Goal: Task Accomplishment & Management: Manage account settings

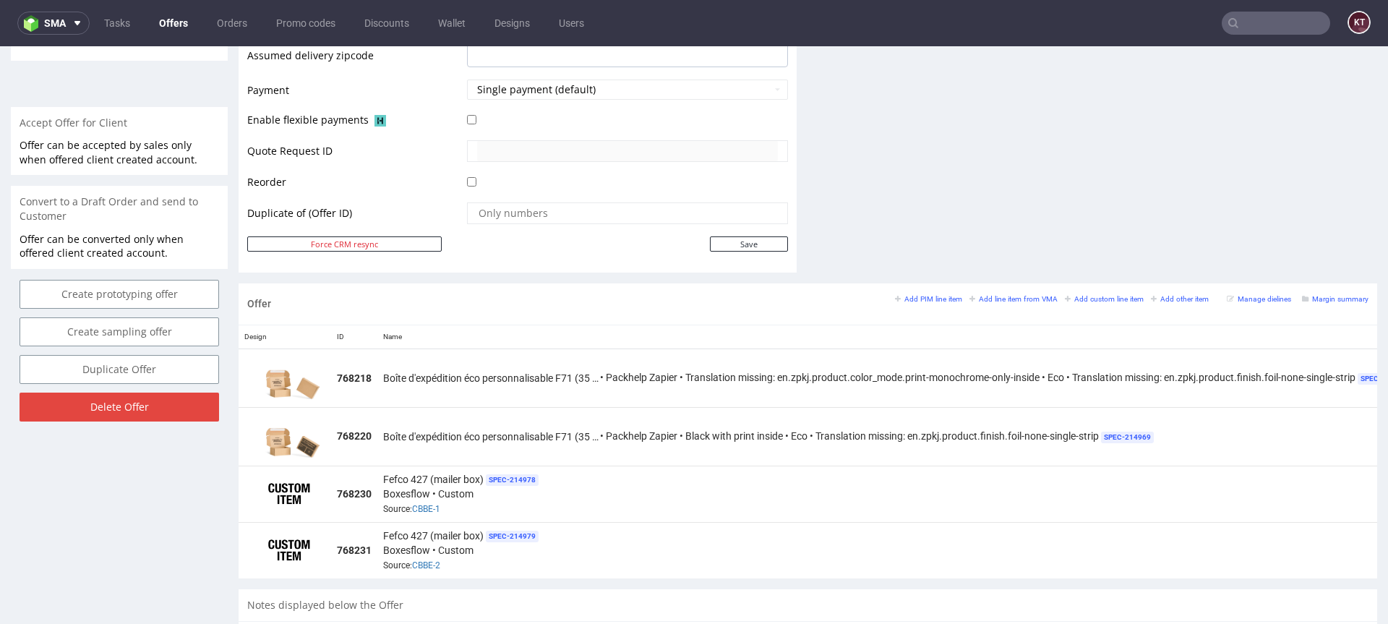
scroll to position [617, 0]
click at [907, 451] on td "Boîte d'expédition éco personnalisable F71 (35 x 26 x 10 cm) • Packhelp Zapier …" at bounding box center [898, 435] width 1042 height 59
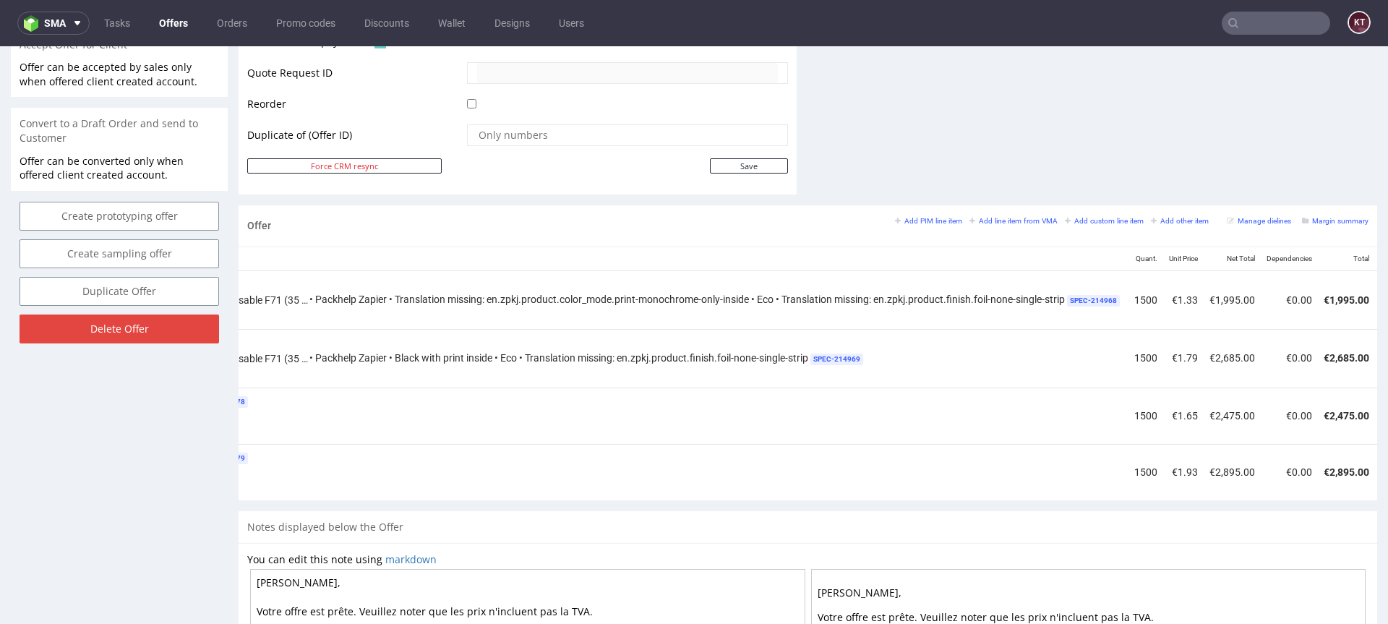
scroll to position [0, 436]
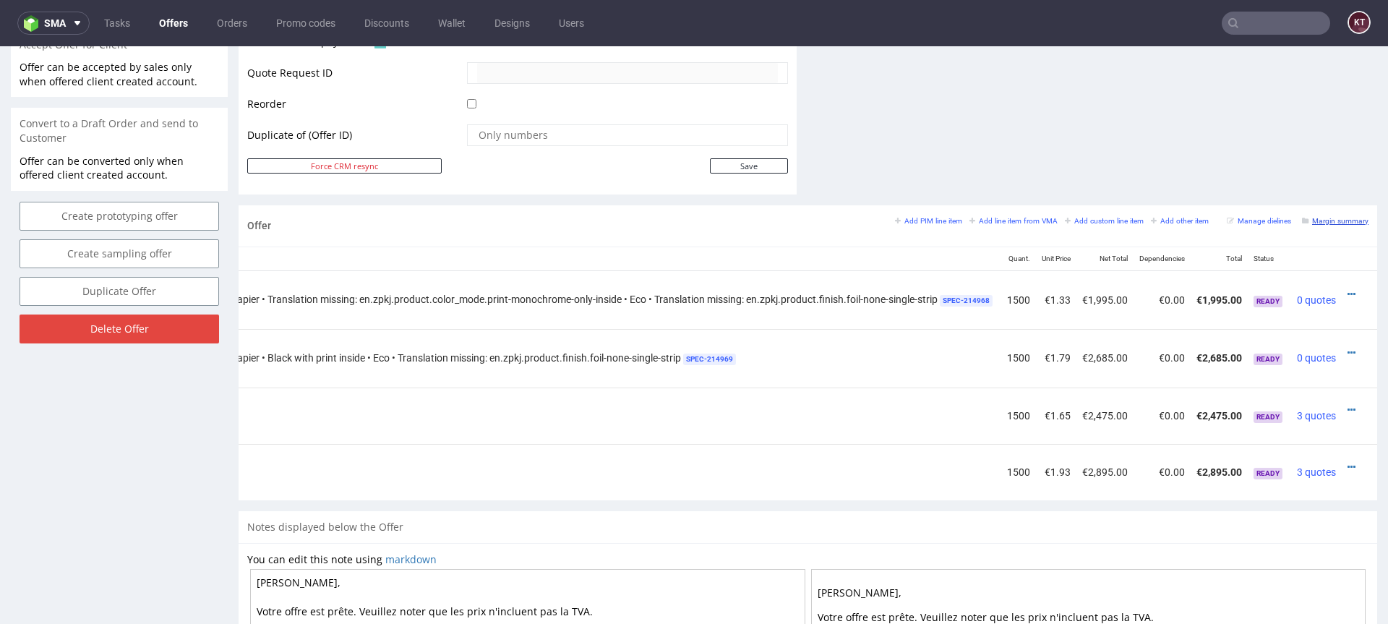
click at [1320, 223] on small "Margin summary" at bounding box center [1335, 221] width 67 height 8
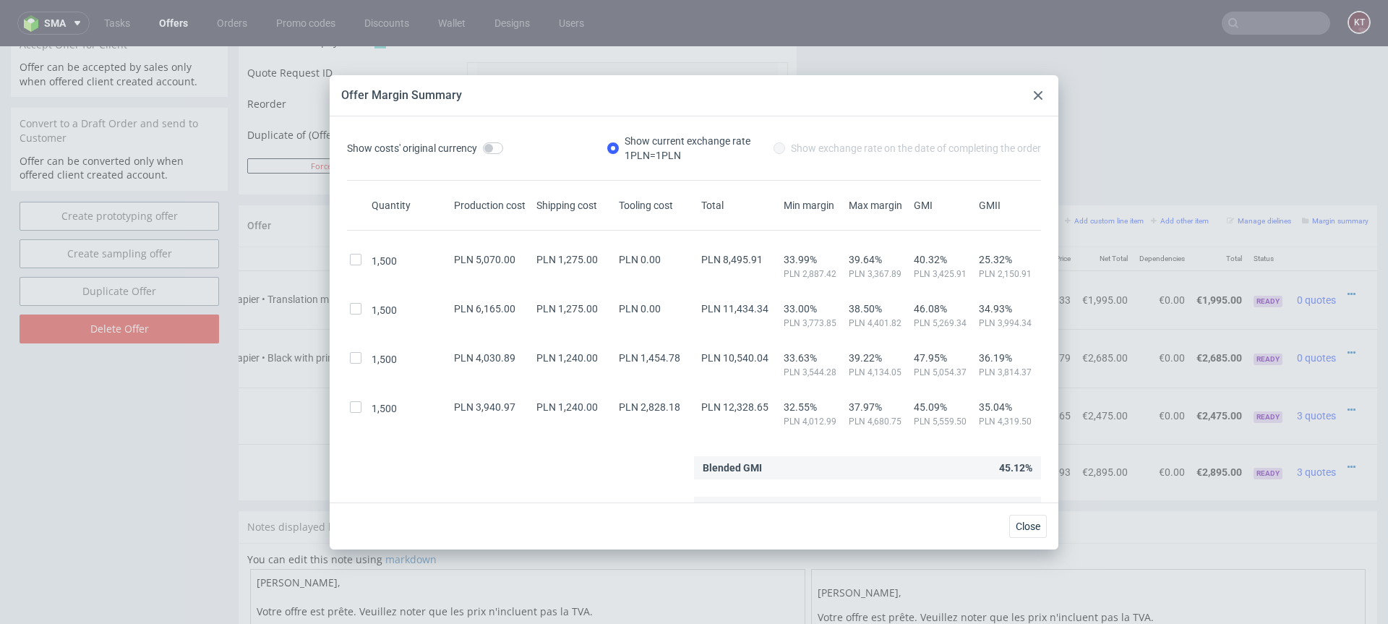
scroll to position [17, 0]
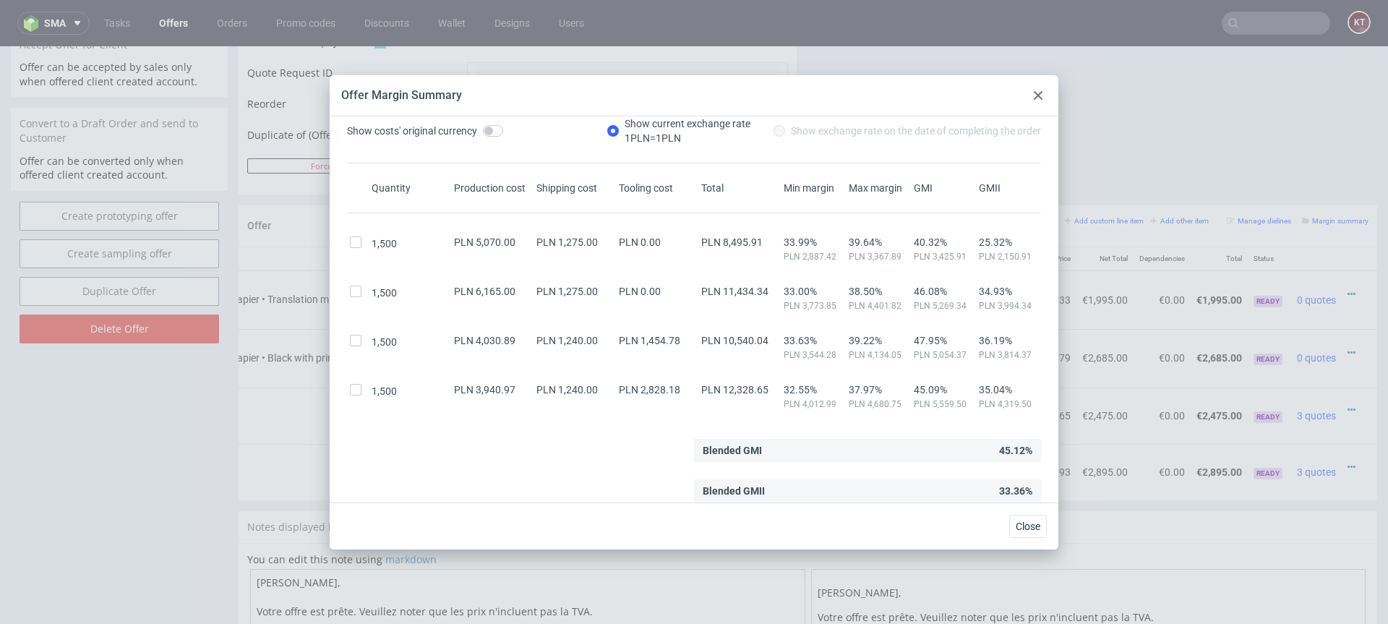
click at [1038, 98] on icon at bounding box center [1038, 95] width 9 height 9
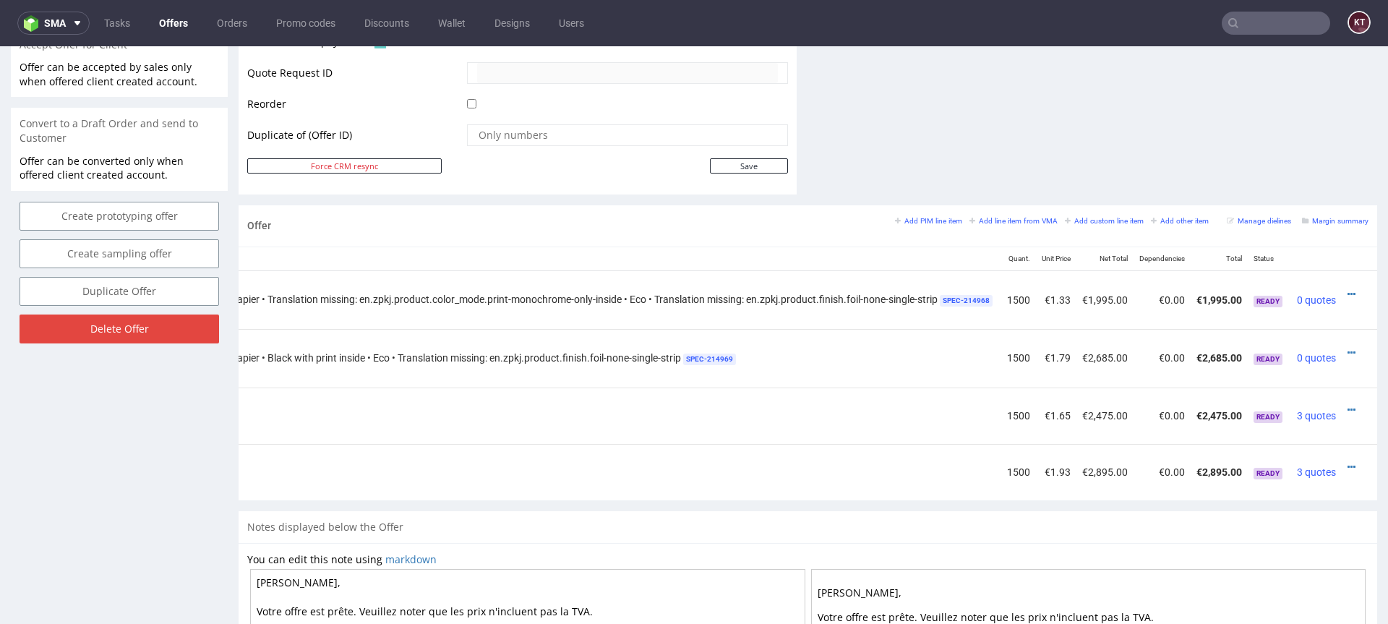
click at [1342, 349] on td at bounding box center [1359, 358] width 35 height 59
click at [1348, 350] on icon at bounding box center [1352, 353] width 8 height 10
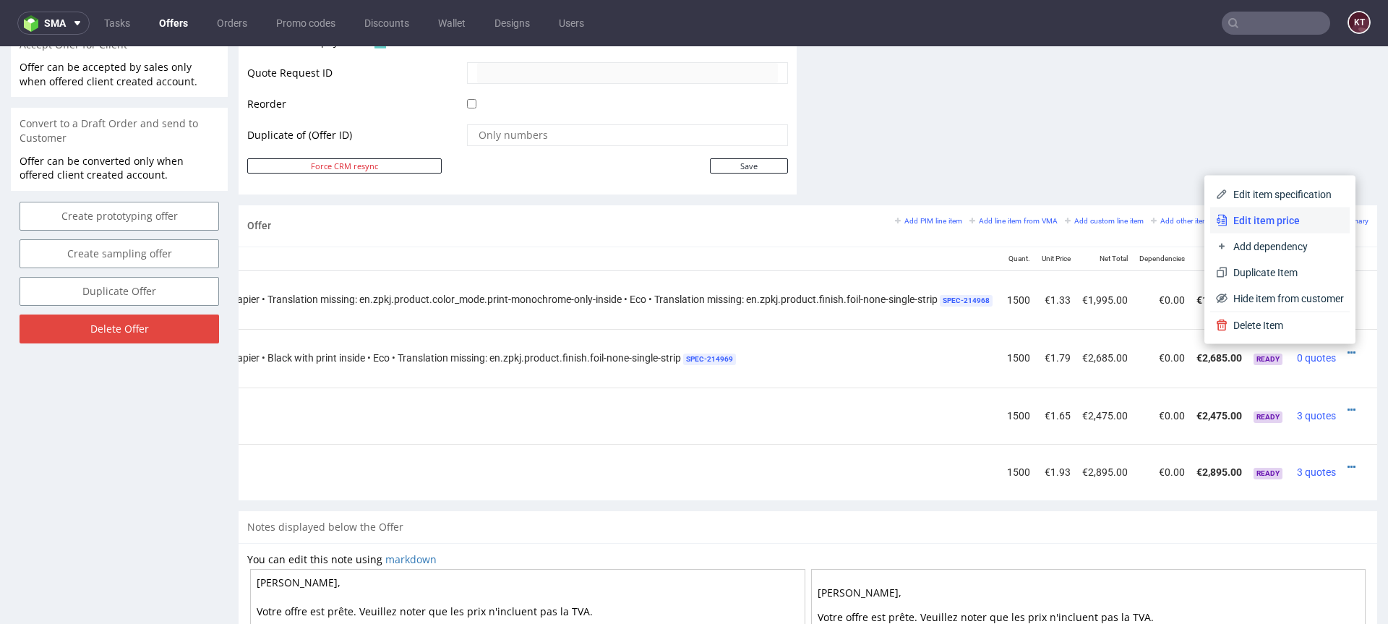
click at [1266, 222] on span "Edit item price" at bounding box center [1286, 220] width 116 height 14
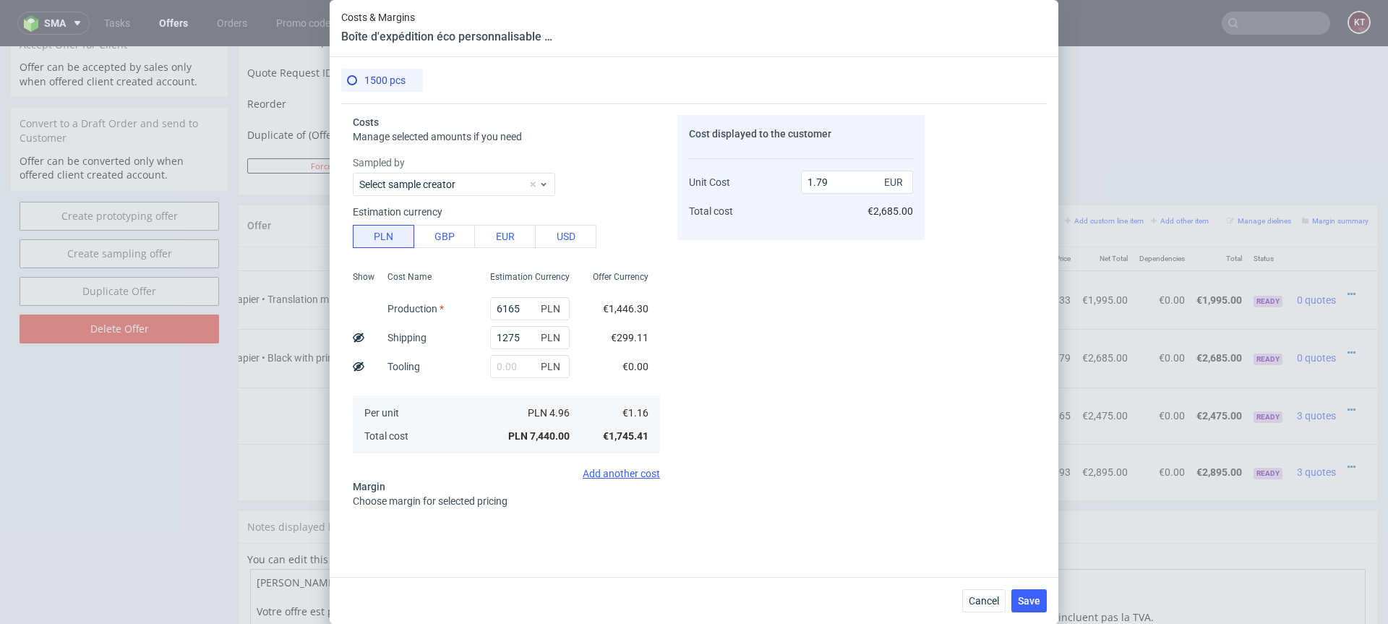
scroll to position [125, 0]
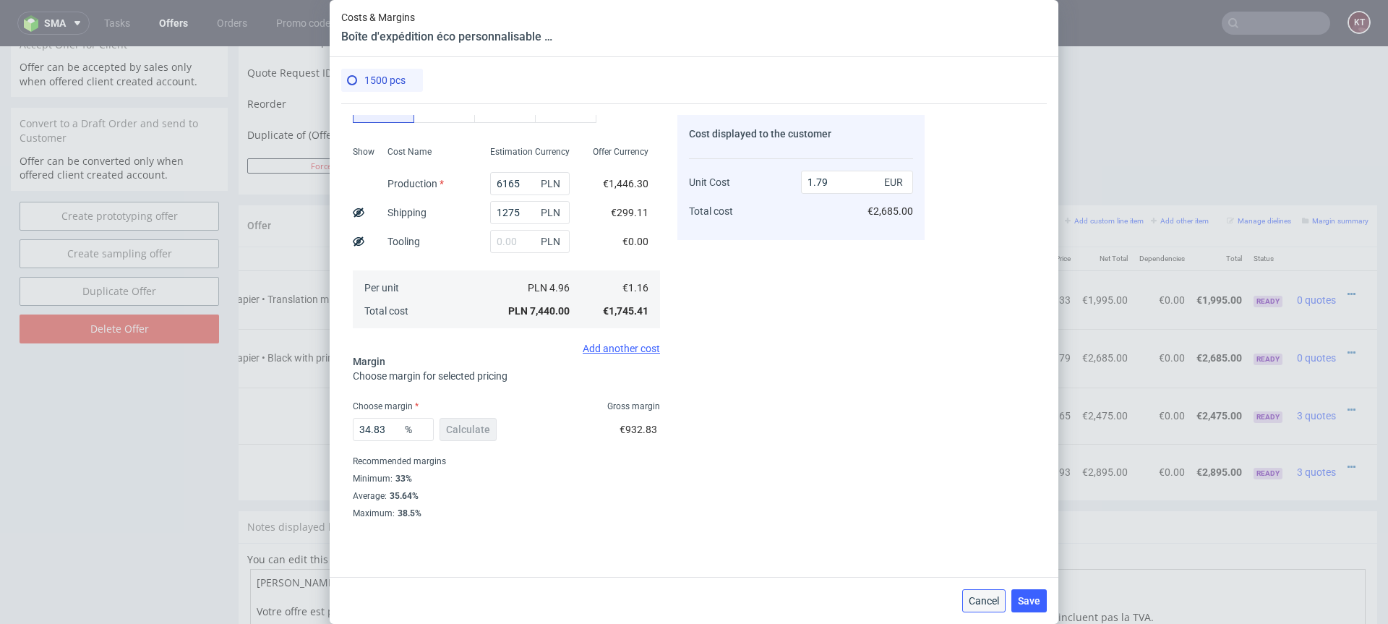
click at [985, 597] on span "Cancel" at bounding box center [984, 601] width 30 height 10
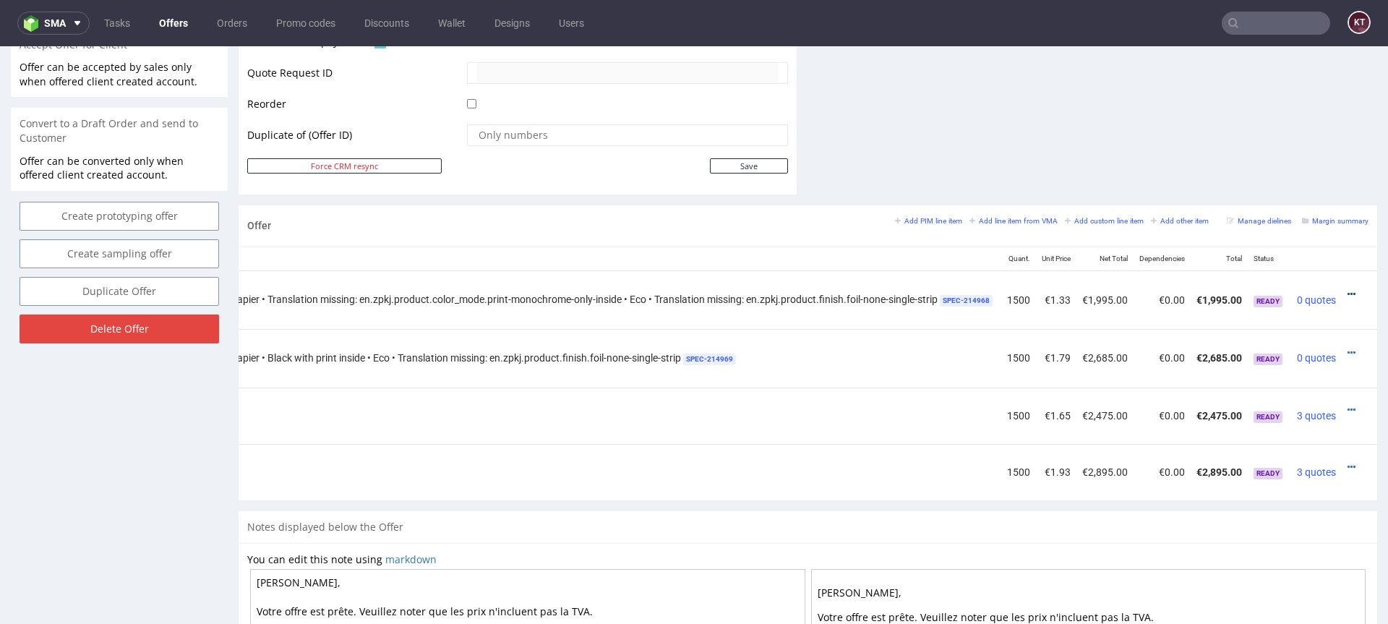
click at [1348, 291] on icon at bounding box center [1352, 294] width 8 height 10
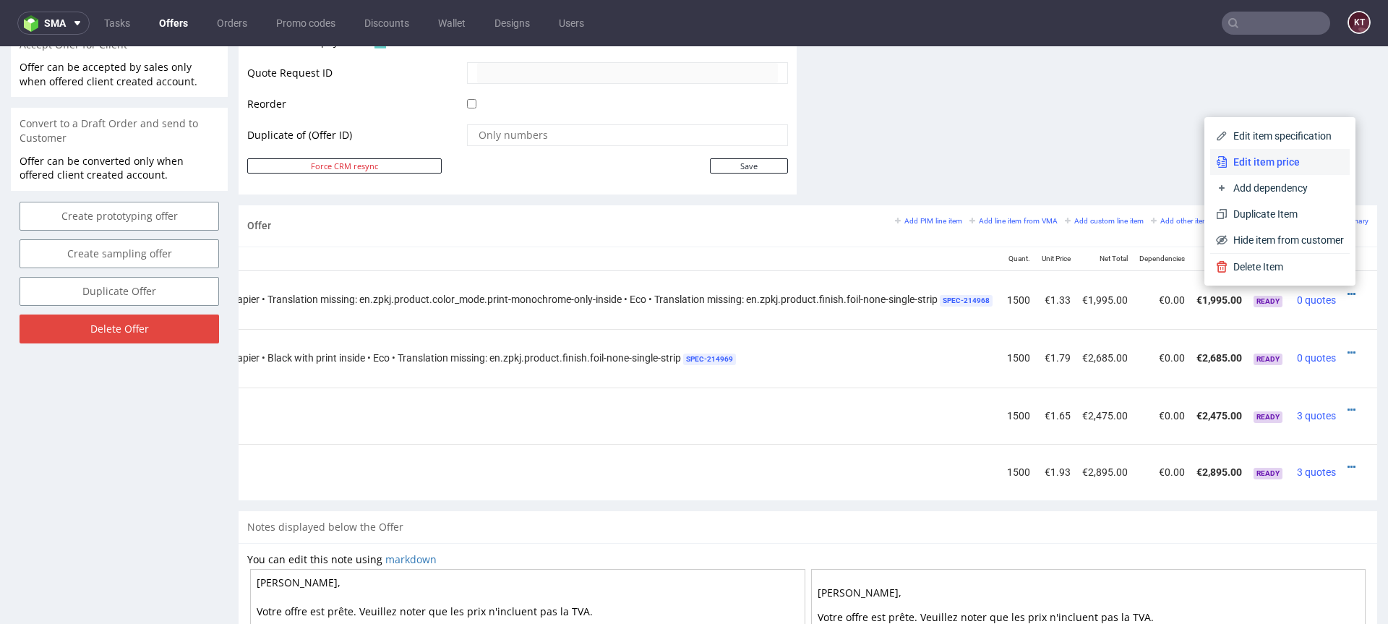
click at [1254, 159] on span "Edit item price" at bounding box center [1286, 162] width 116 height 14
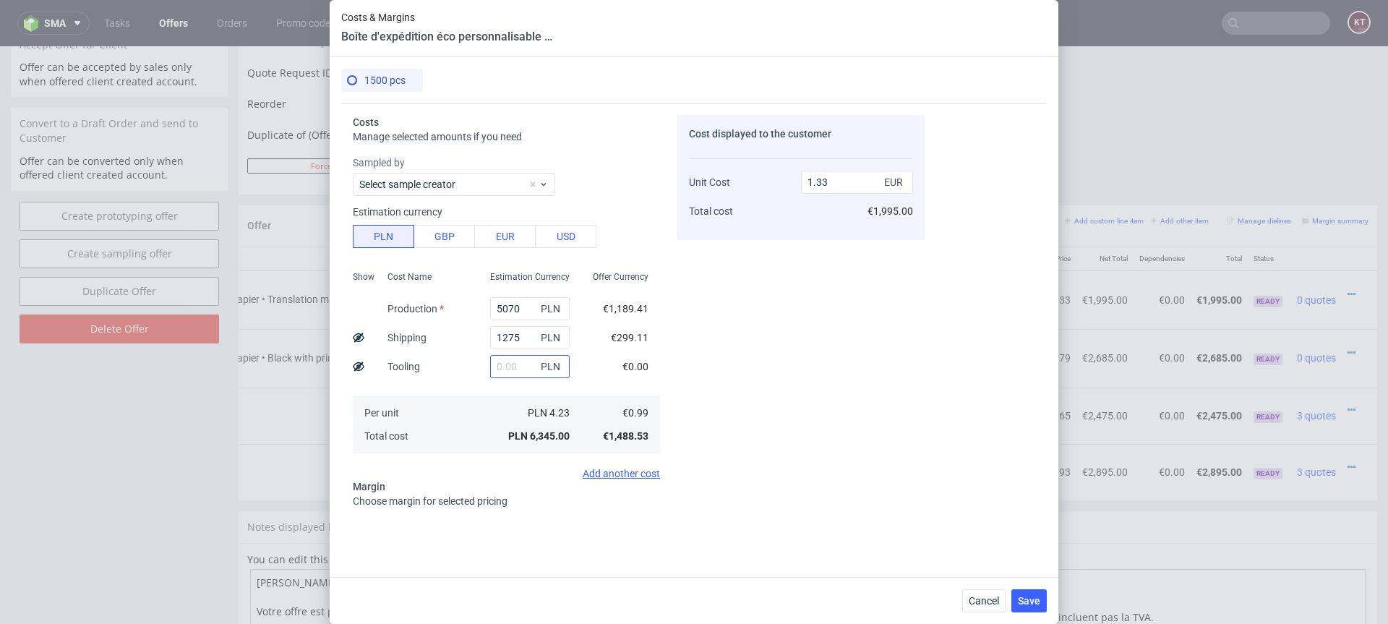
scroll to position [325, 0]
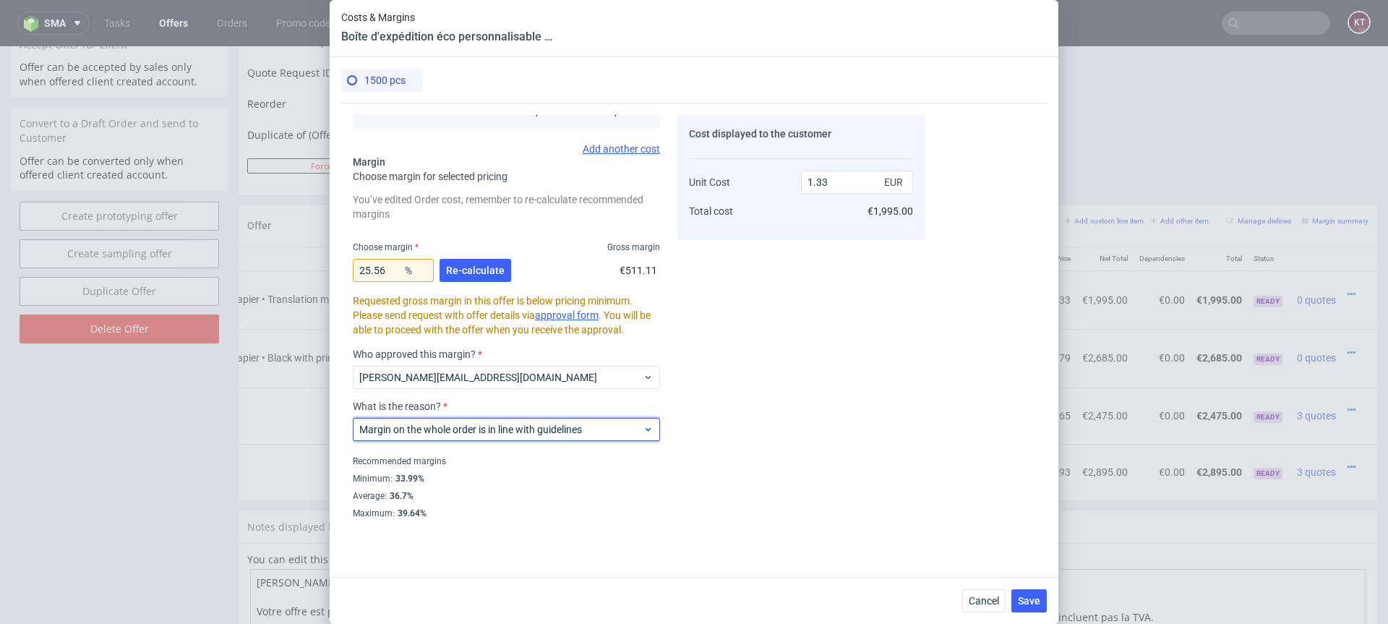
click at [561, 432] on span "Margin on the whole order is in line with guidelines" at bounding box center [500, 429] width 283 height 14
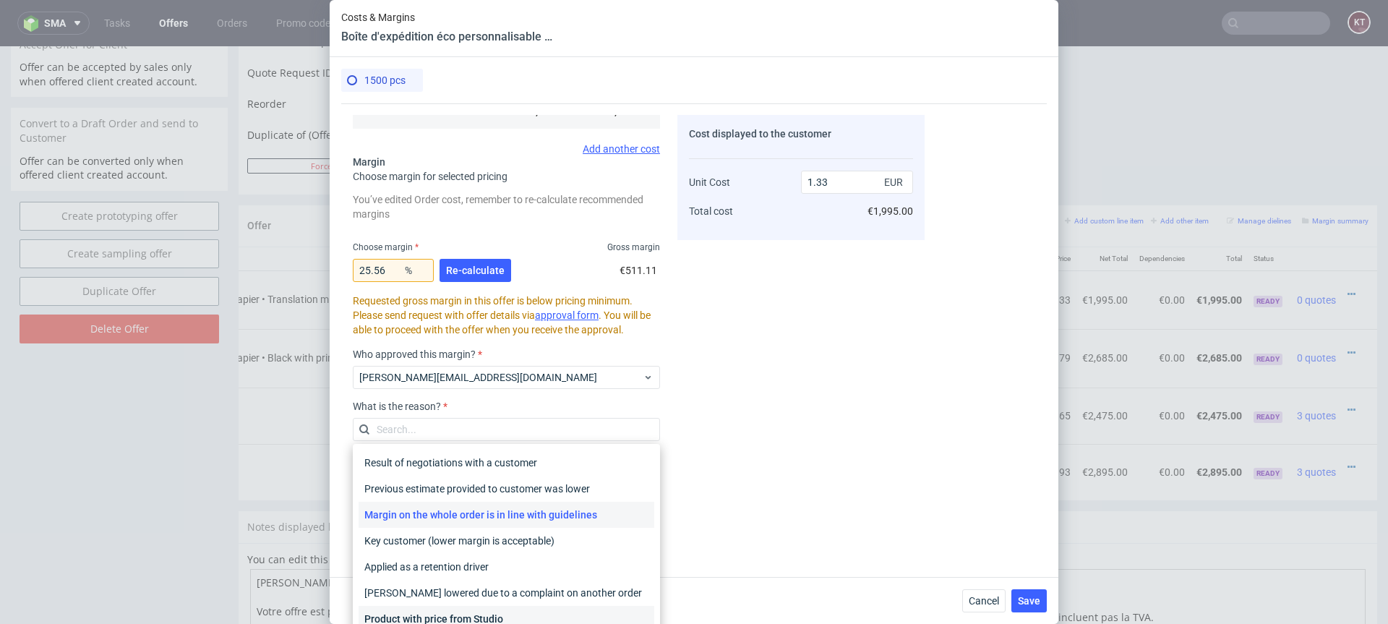
click at [531, 609] on div "Product with price from Studio" at bounding box center [507, 619] width 296 height 26
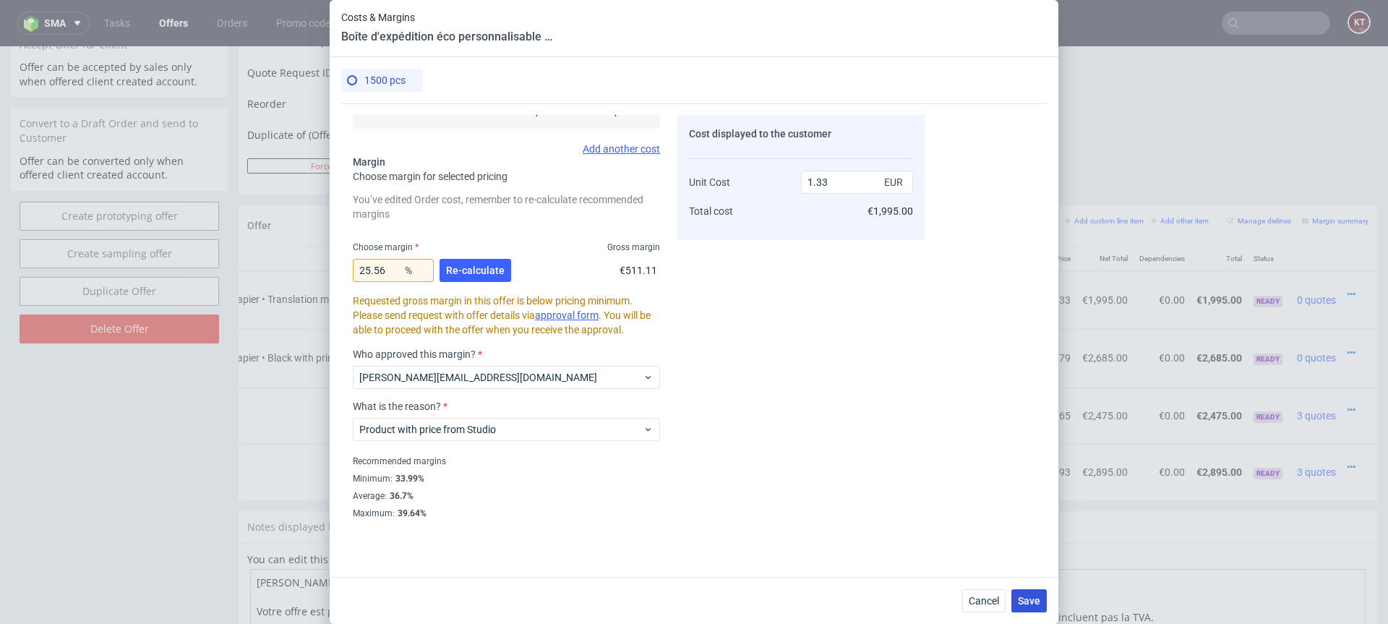
click at [1021, 602] on span "Save" at bounding box center [1029, 601] width 22 height 10
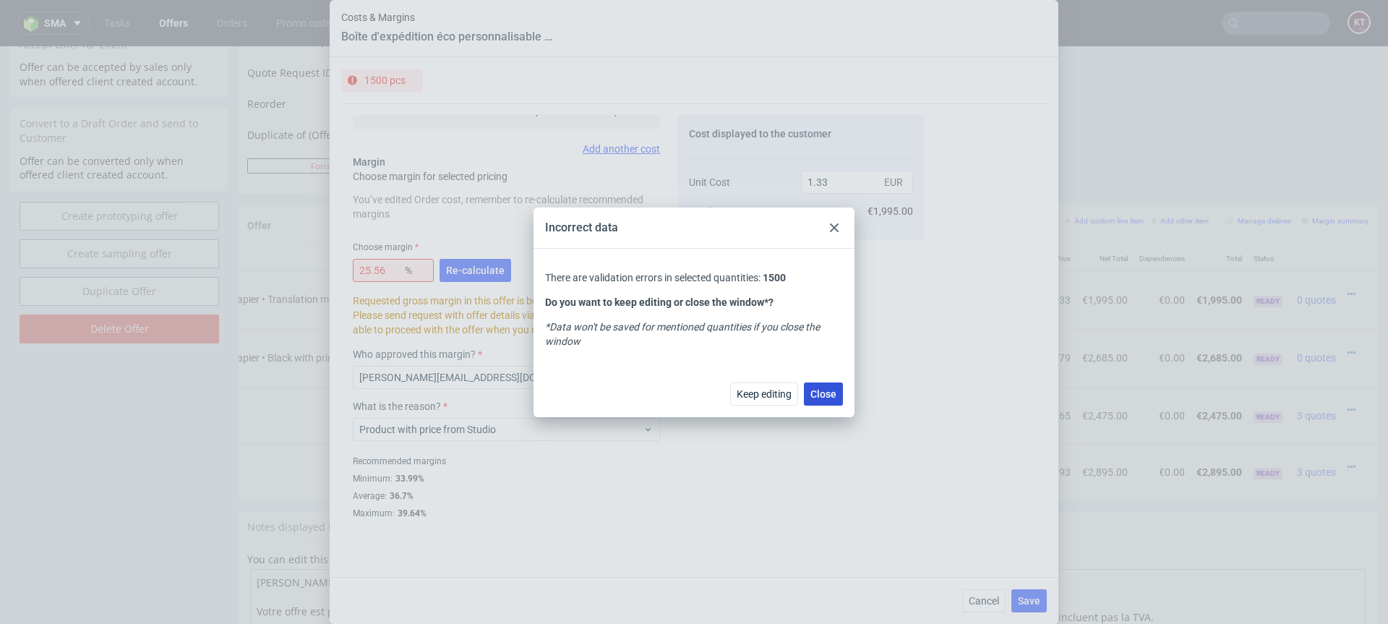
click at [814, 393] on span "Close" at bounding box center [824, 394] width 26 height 10
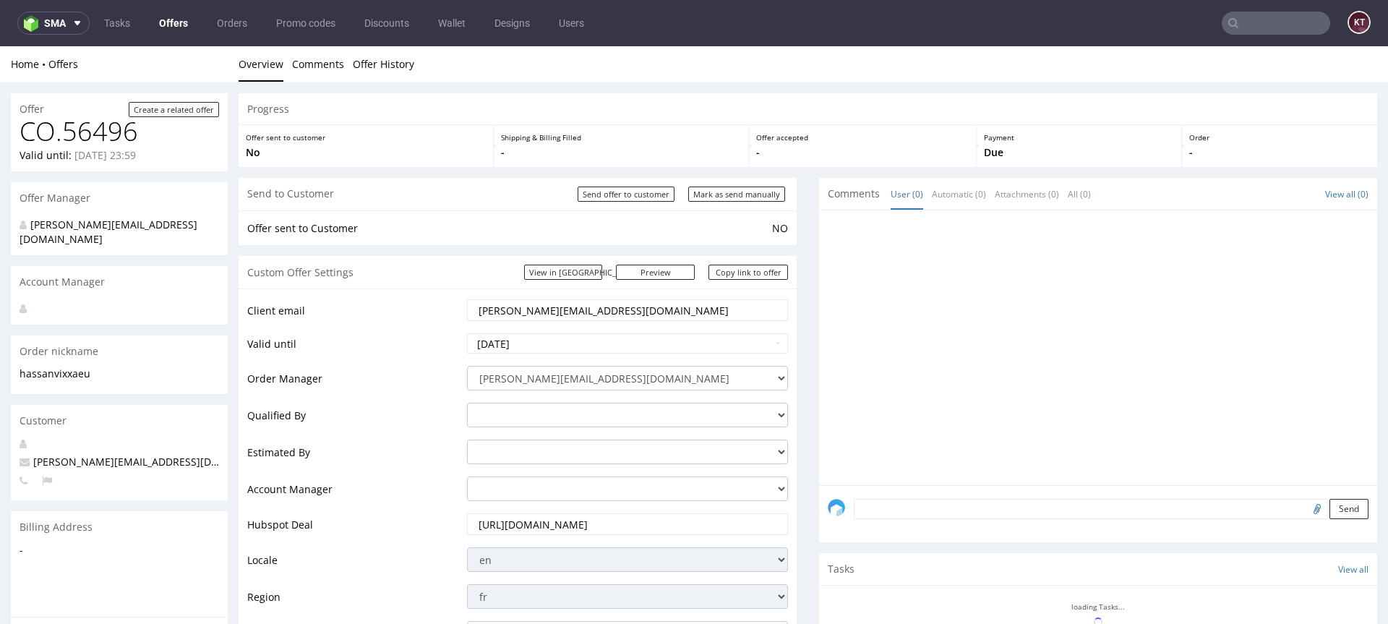
scroll to position [694, 0]
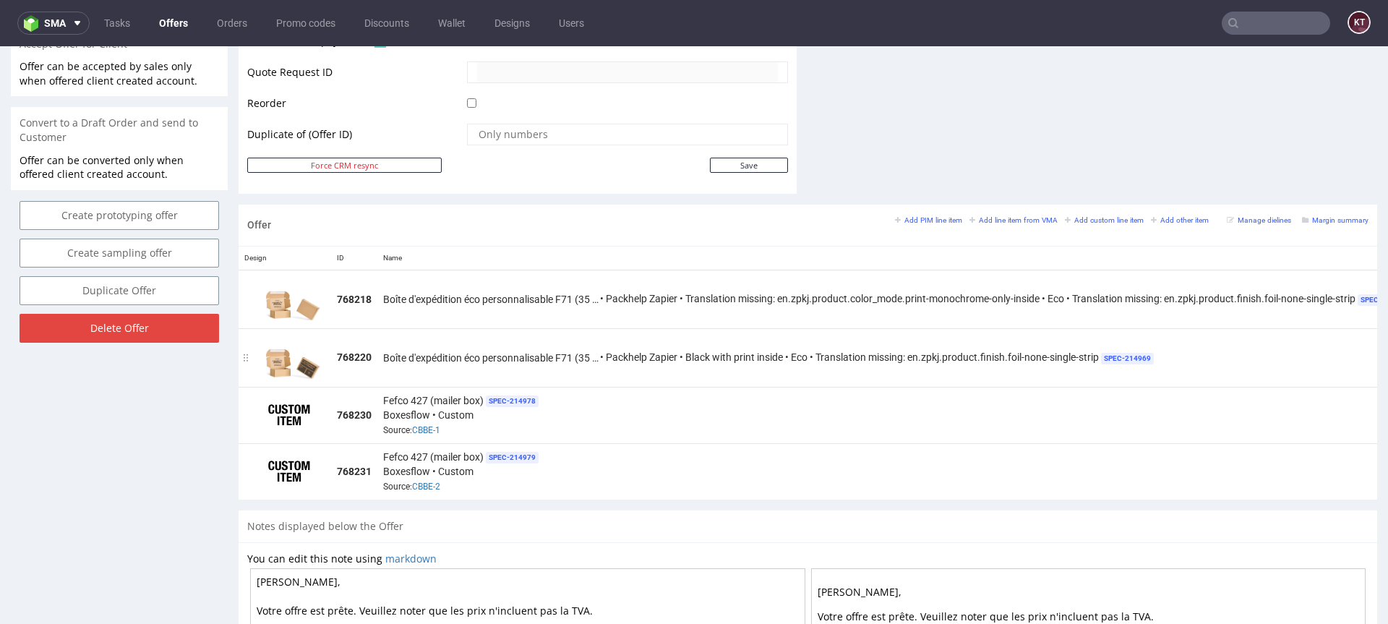
click at [505, 364] on span "Boîte d'expédition éco personnalisable F71 (35 x 26 x 10 cm)" at bounding box center [491, 358] width 217 height 14
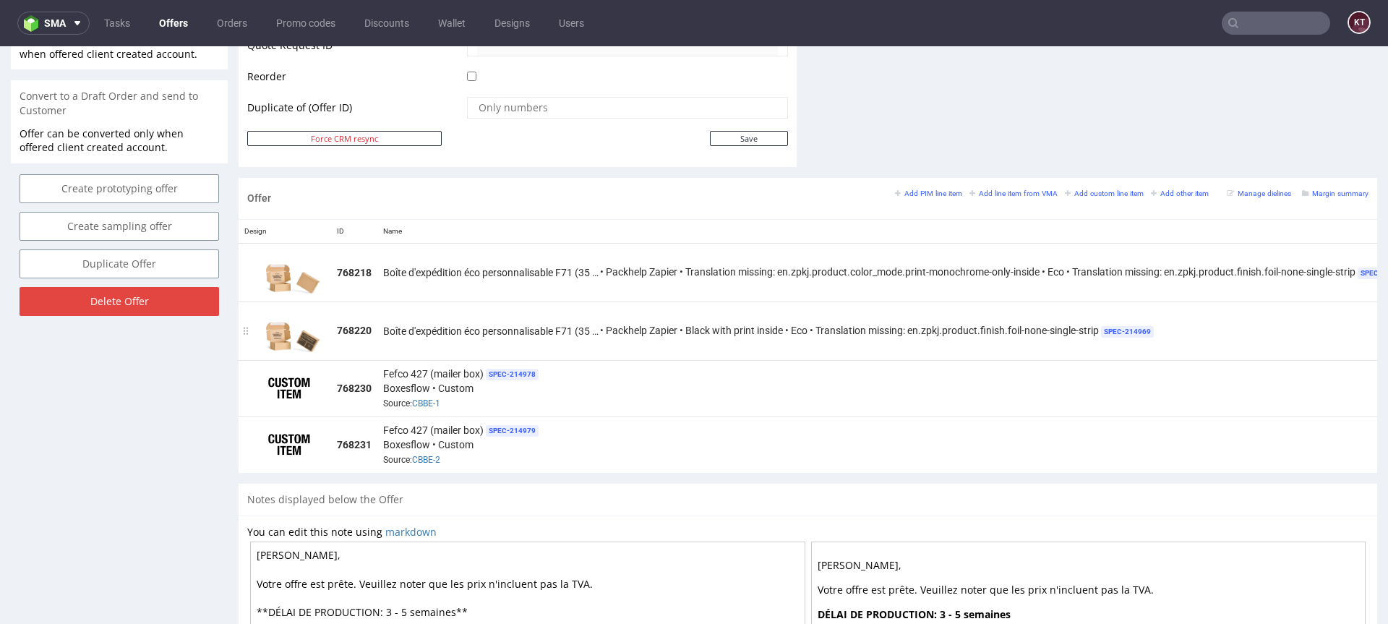
click at [571, 332] on span "Boîte d'expédition éco personnalisable F71 (35 x 26 x 10 cm)" at bounding box center [491, 331] width 217 height 14
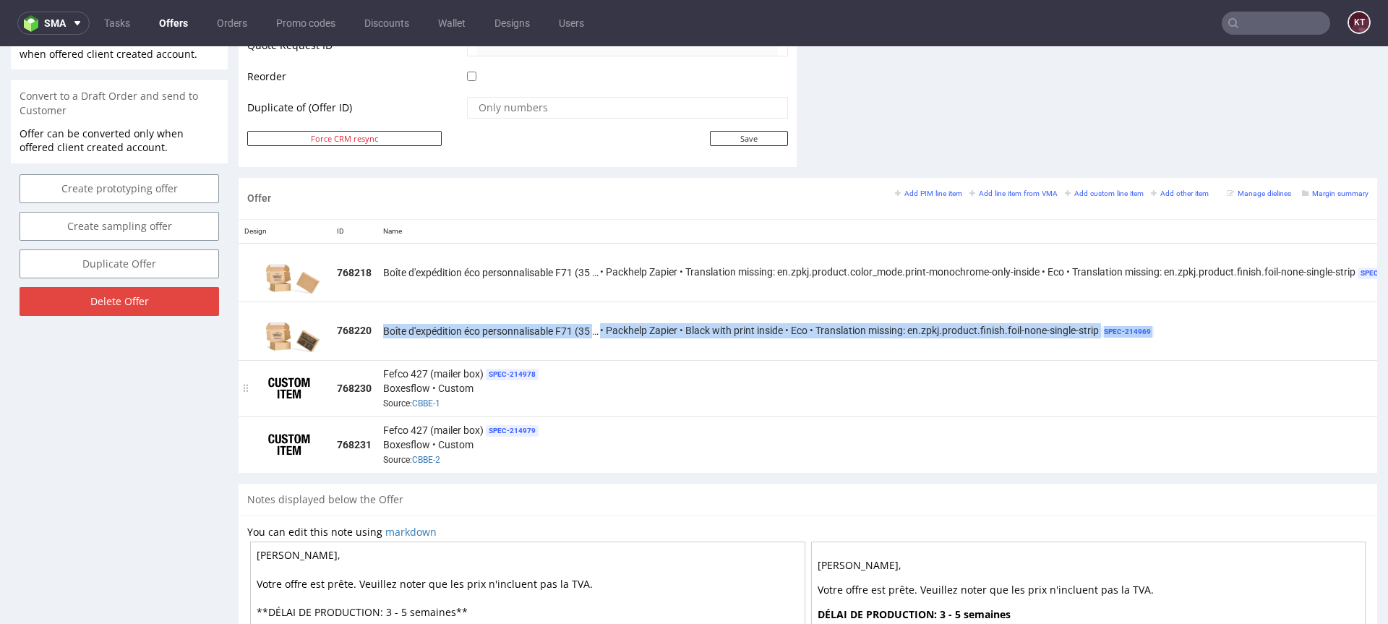
click at [628, 366] on div "Fefco 427 (mailer box) SPEC- 214978 Boxesflow • Custom Source: CBBE-1" at bounding box center [898, 388] width 1031 height 45
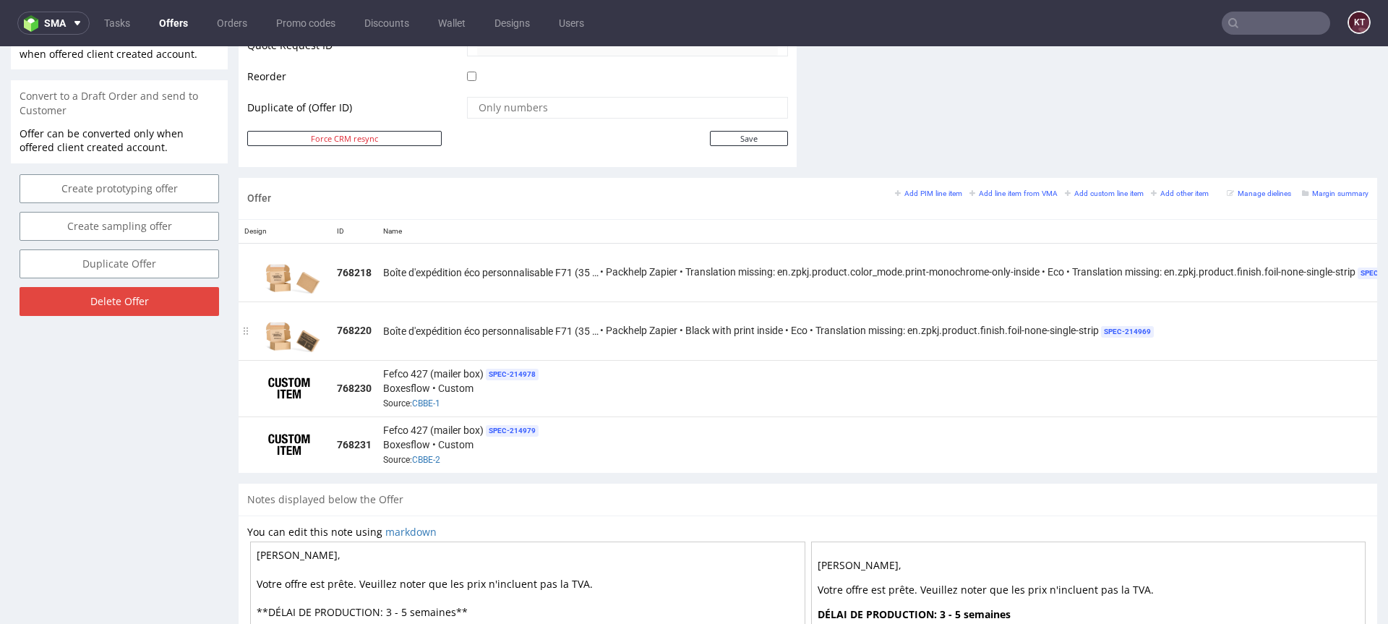
click at [694, 341] on td "Boîte d'expédition éco personnalisable F71 (35 x 26 x 10 cm) • Packhelp Zapier …" at bounding box center [898, 331] width 1042 height 59
click at [724, 330] on div "Boîte d'expédition éco personnalisable F71 (35 x 26 x 10 cm) • Packhelp Zapier …" at bounding box center [898, 330] width 1031 height 15
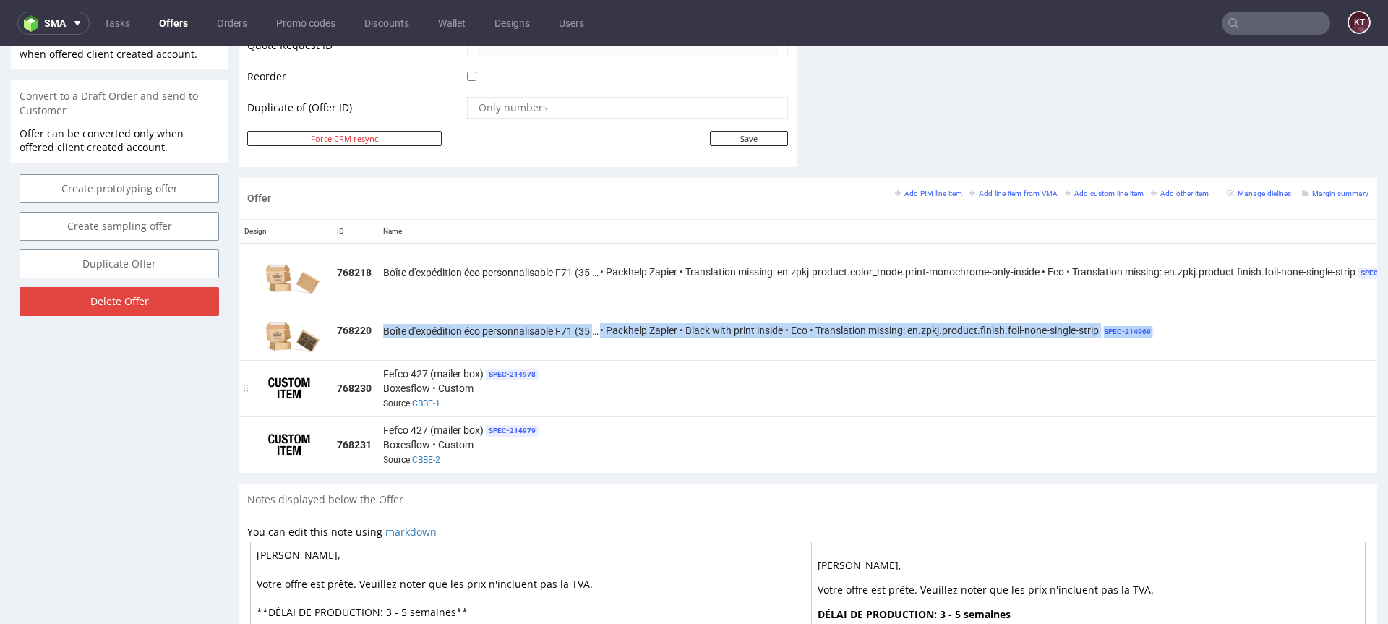
click at [846, 364] on td "Fefco 427 (mailer box) SPEC- 214978 Boxesflow • Custom Source: CBBE-1" at bounding box center [898, 388] width 1042 height 56
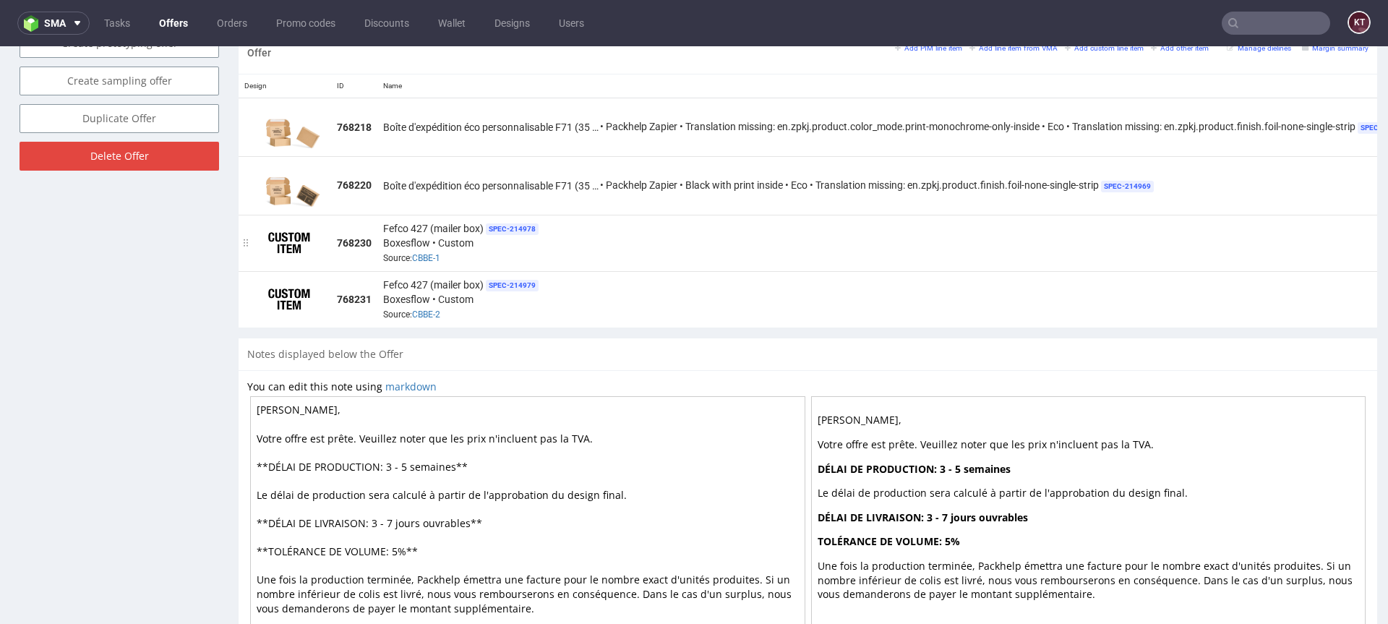
scroll to position [824, 0]
